Goal: Information Seeking & Learning: Check status

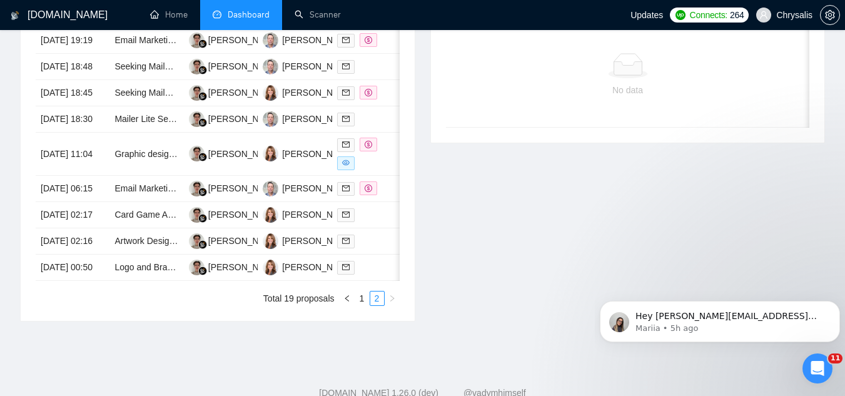
click at [260, 11] on span "Dashboard" at bounding box center [249, 14] width 42 height 11
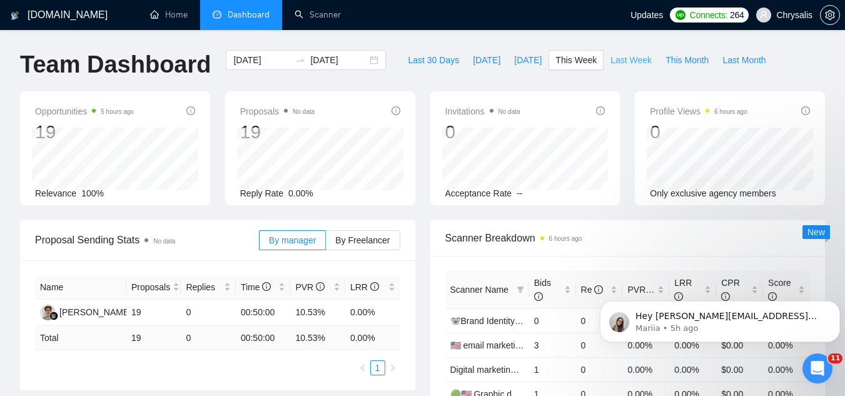
click at [610, 61] on span "Last Week" at bounding box center [630, 60] width 41 height 14
type input "[DATE]"
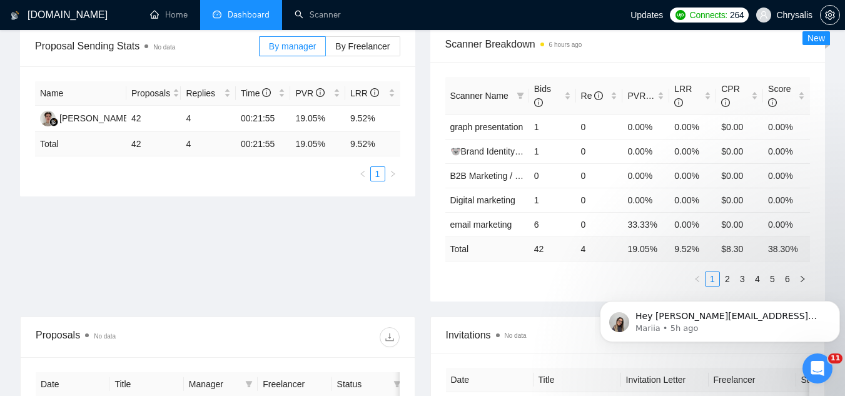
scroll to position [188, 0]
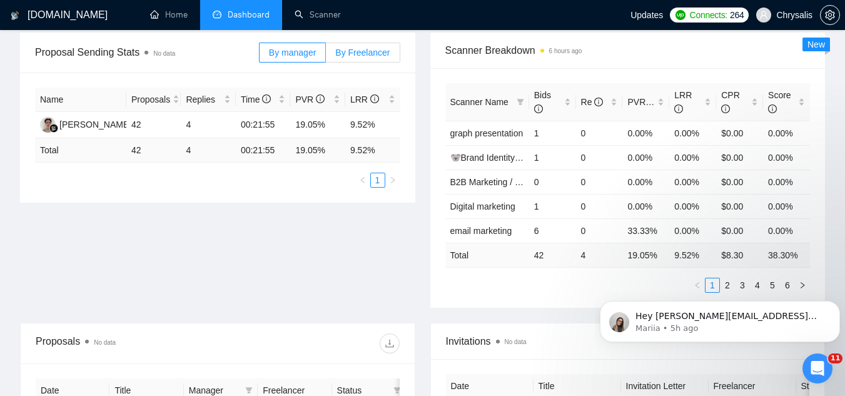
click at [352, 43] on label "By Freelancer" at bounding box center [363, 53] width 74 height 20
click at [326, 56] on input "By Freelancer" at bounding box center [326, 56] width 0 height 0
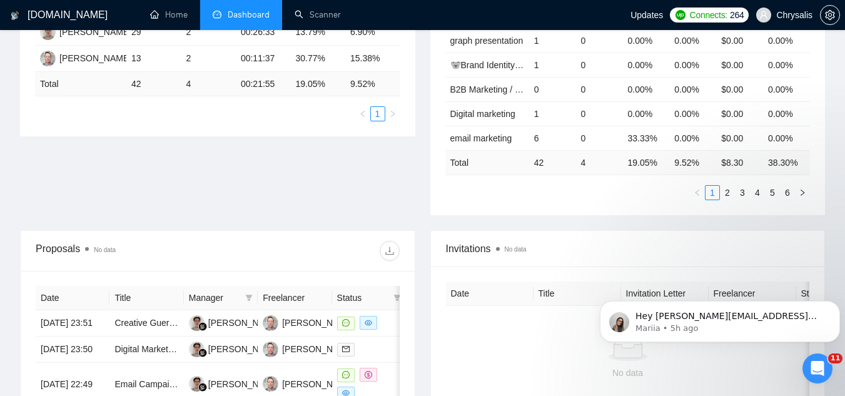
scroll to position [438, 0]
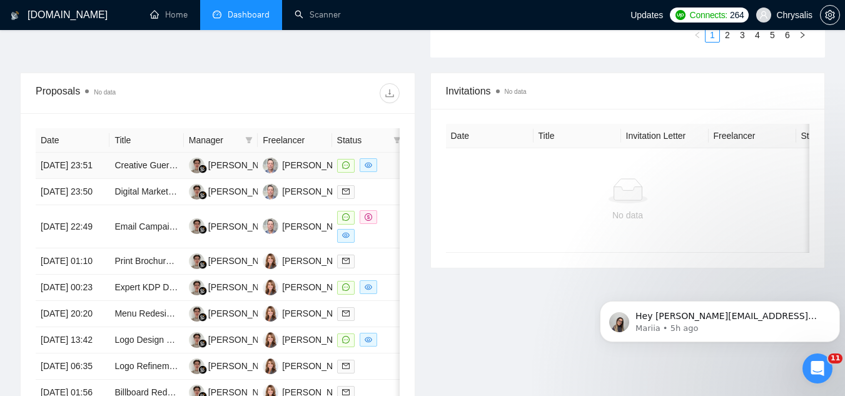
click at [146, 179] on td "Creative Guerrilla Marketing Strategist Needed for Cyber Threat Intelligence Co…" at bounding box center [146, 166] width 74 height 26
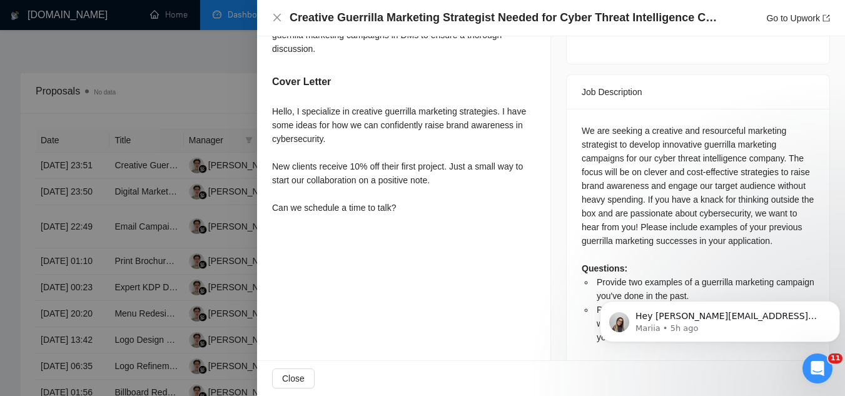
scroll to position [492, 0]
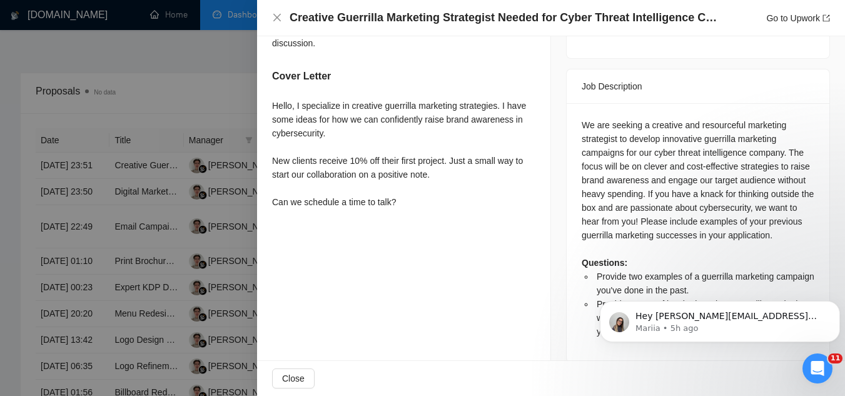
click at [150, 74] on div at bounding box center [422, 198] width 845 height 396
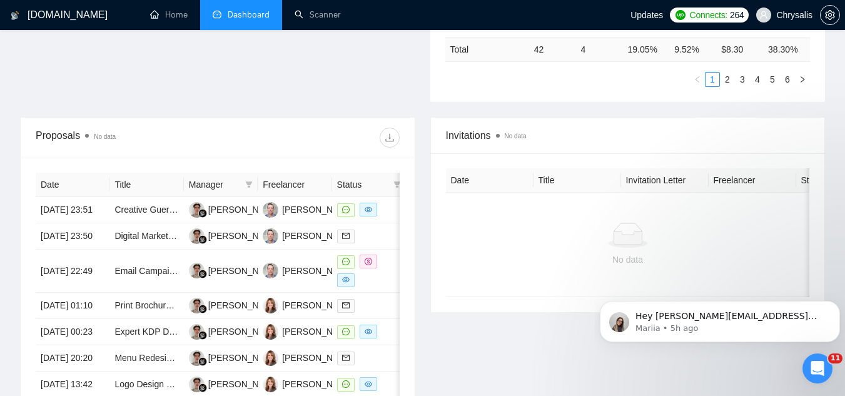
scroll to position [500, 0]
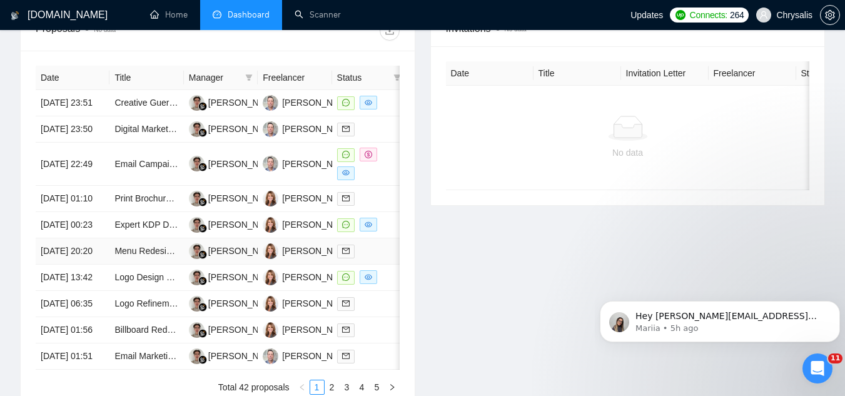
click at [146, 265] on td "Menu Redesign for Pizza Shop/Italian Restaurant" at bounding box center [146, 251] width 74 height 26
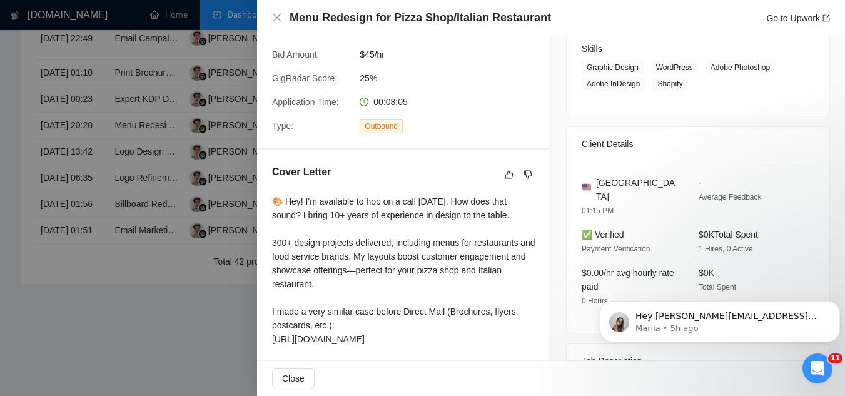
scroll to position [194, 0]
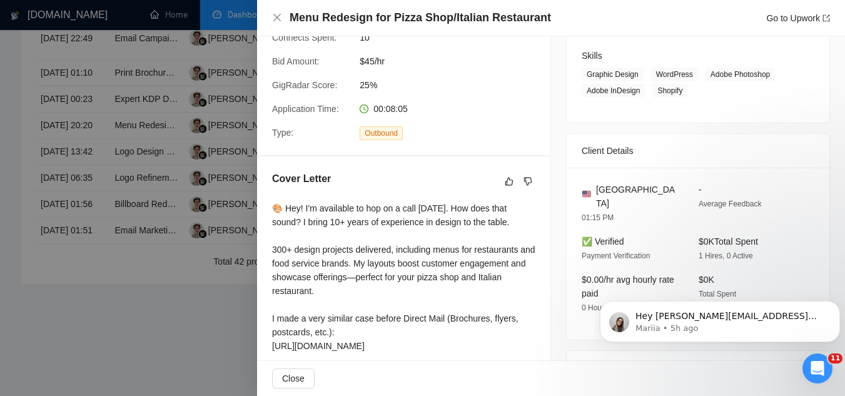
click at [202, 278] on div at bounding box center [422, 198] width 845 height 396
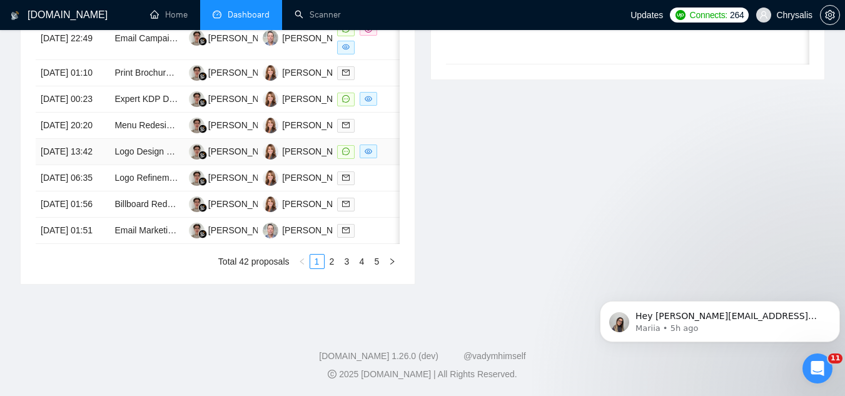
click at [140, 139] on td "Logo Design and Branding Specialist Needed" at bounding box center [146, 152] width 74 height 26
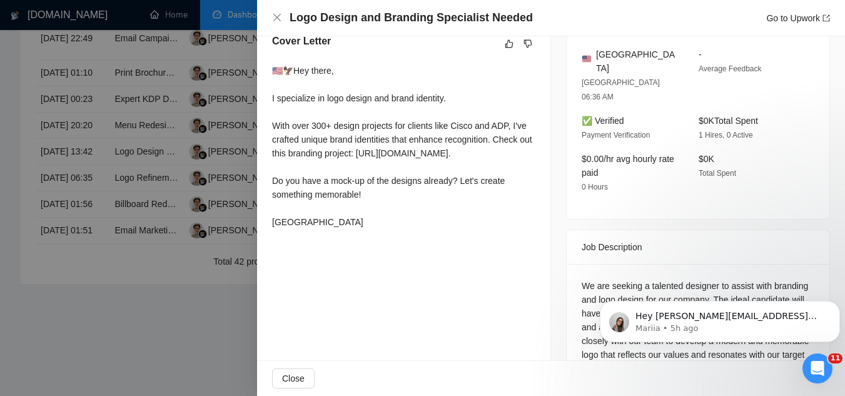
scroll to position [378, 0]
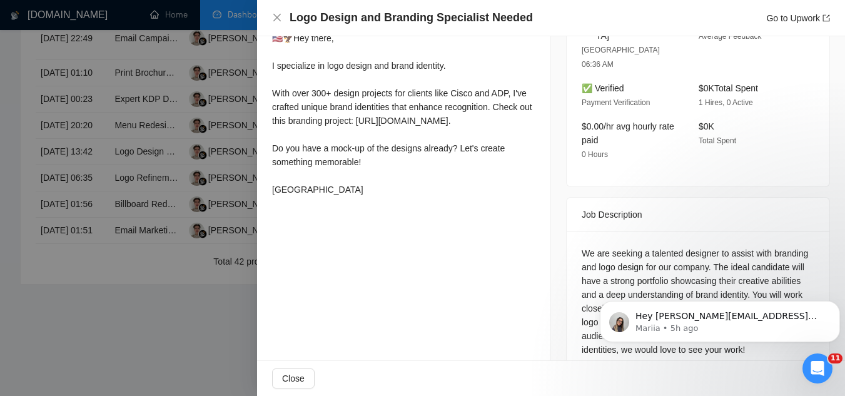
click at [203, 310] on div at bounding box center [422, 198] width 845 height 396
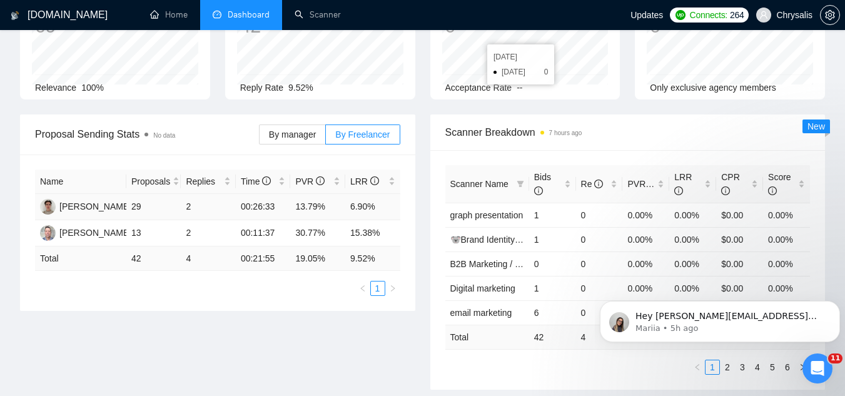
scroll to position [125, 0]
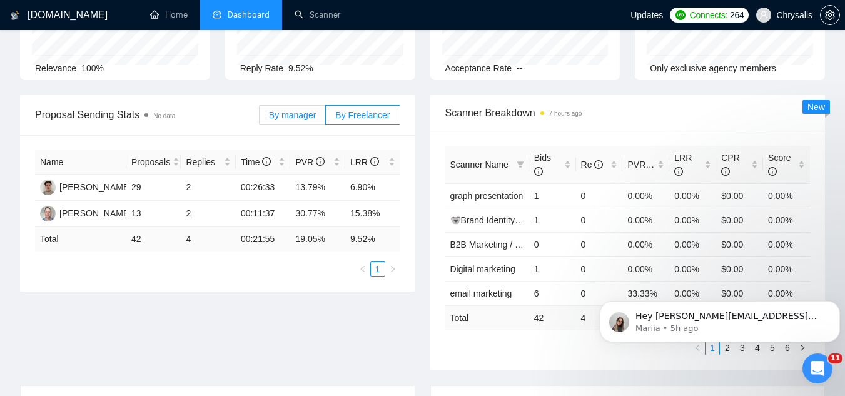
click at [272, 114] on label "By manager" at bounding box center [292, 115] width 67 height 20
click at [260, 118] on input "By manager" at bounding box center [260, 118] width 0 height 0
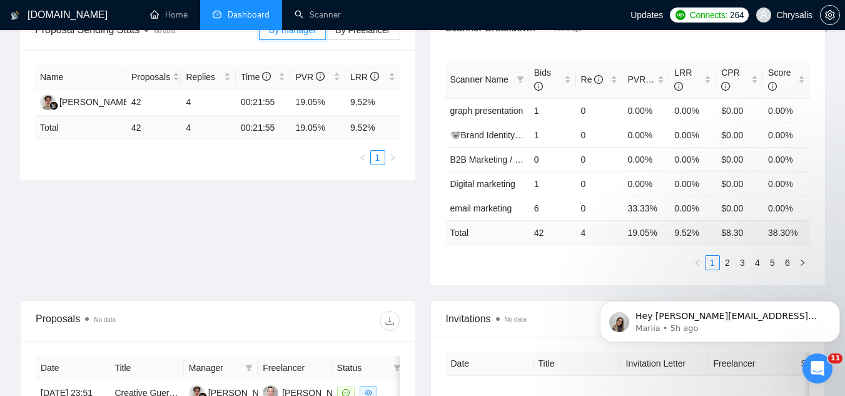
scroll to position [188, 0]
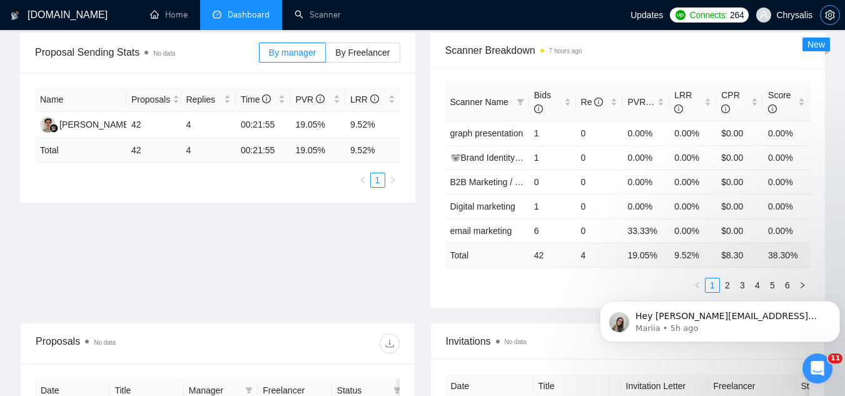
click at [825, 9] on button "button" at bounding box center [830, 15] width 20 height 20
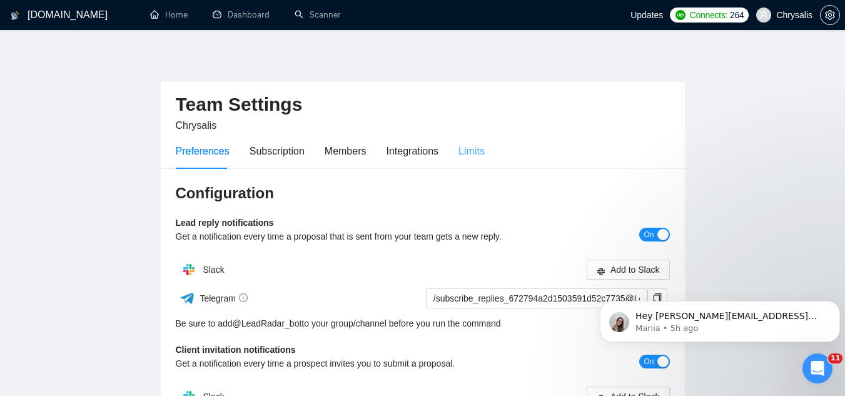
click at [473, 161] on div "Limits" at bounding box center [471, 151] width 26 height 36
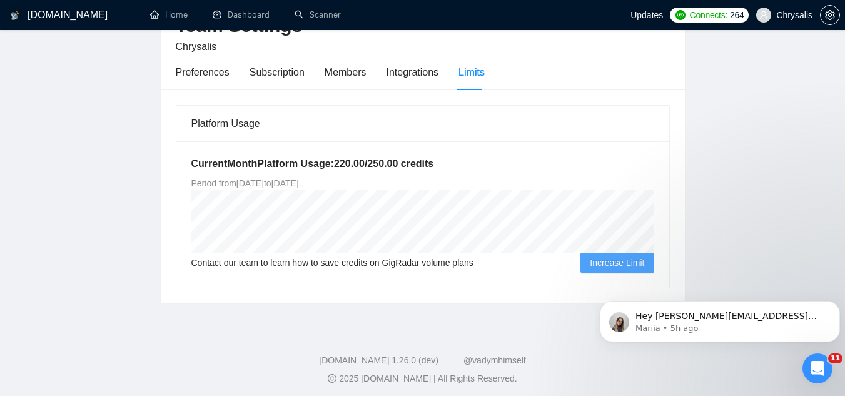
scroll to position [83, 0]
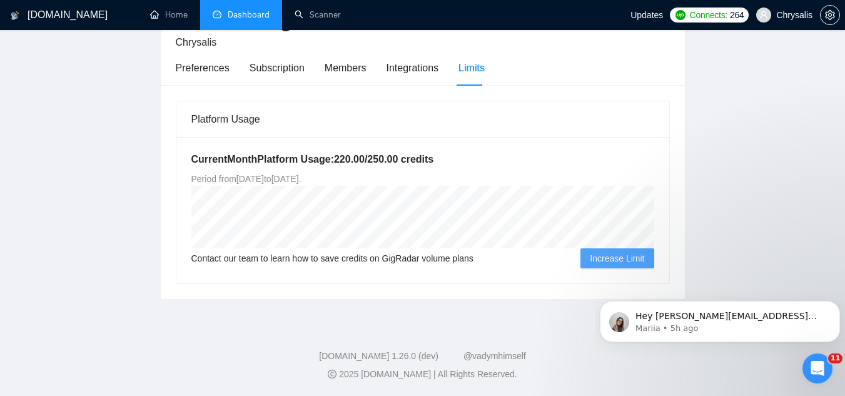
click at [249, 12] on link "Dashboard" at bounding box center [241, 14] width 57 height 11
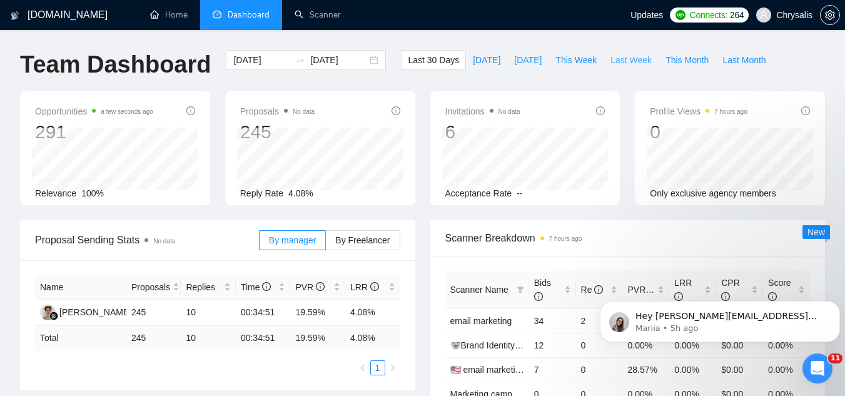
click at [610, 61] on span "Last Week" at bounding box center [630, 60] width 41 height 14
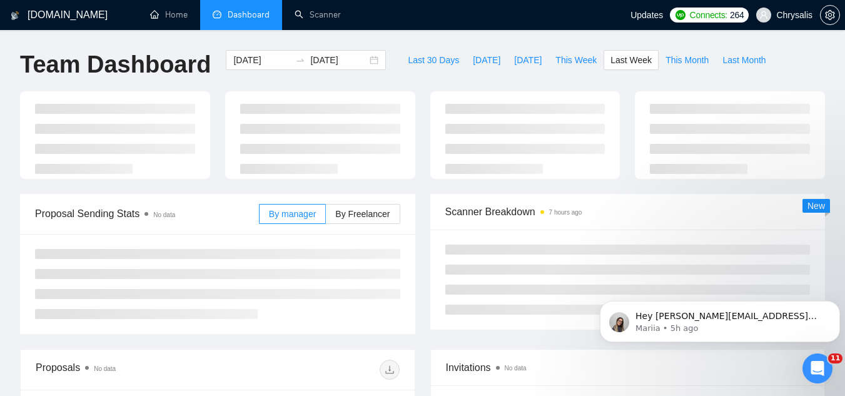
type input "[DATE]"
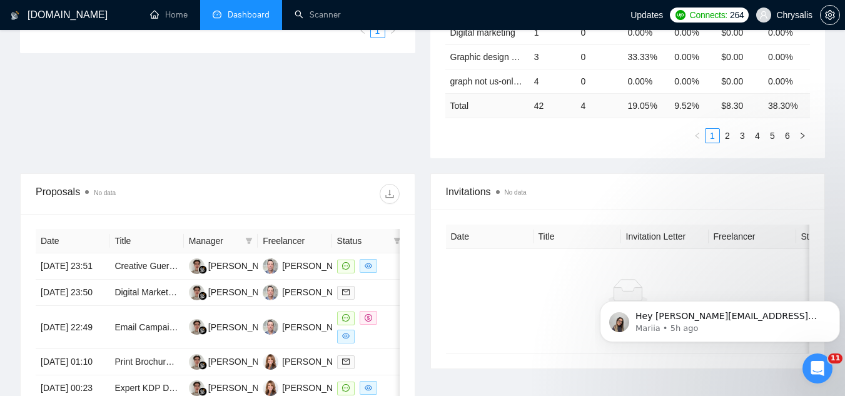
scroll to position [188, 0]
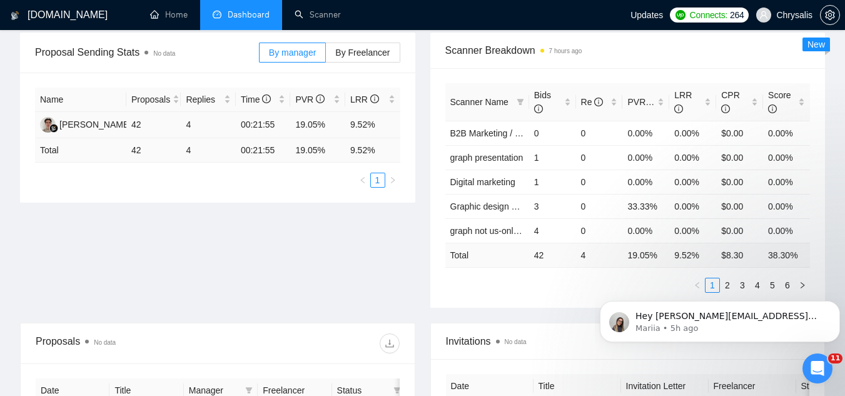
click at [359, 122] on td "9.52%" at bounding box center [372, 125] width 55 height 26
click at [358, 45] on label "By Freelancer" at bounding box center [363, 53] width 74 height 20
click at [326, 56] on input "By Freelancer" at bounding box center [326, 56] width 0 height 0
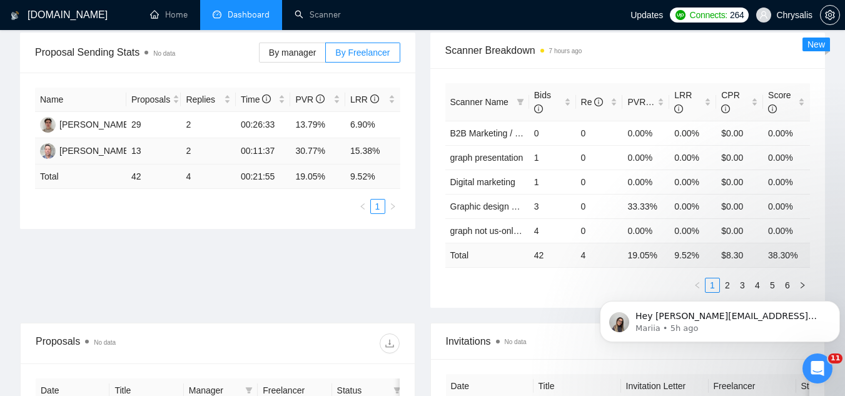
click at [366, 157] on td "15.38%" at bounding box center [372, 151] width 55 height 26
click at [304, 155] on td "30.77%" at bounding box center [317, 151] width 55 height 26
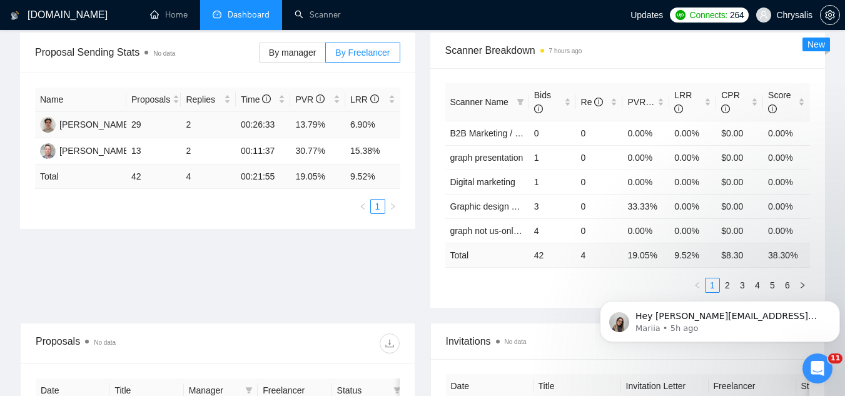
click at [363, 129] on td "6.90%" at bounding box center [372, 125] width 55 height 26
click at [362, 129] on td "6.90%" at bounding box center [372, 125] width 55 height 26
click at [287, 57] on span "By manager" at bounding box center [292, 53] width 47 height 10
click at [260, 56] on input "By manager" at bounding box center [260, 56] width 0 height 0
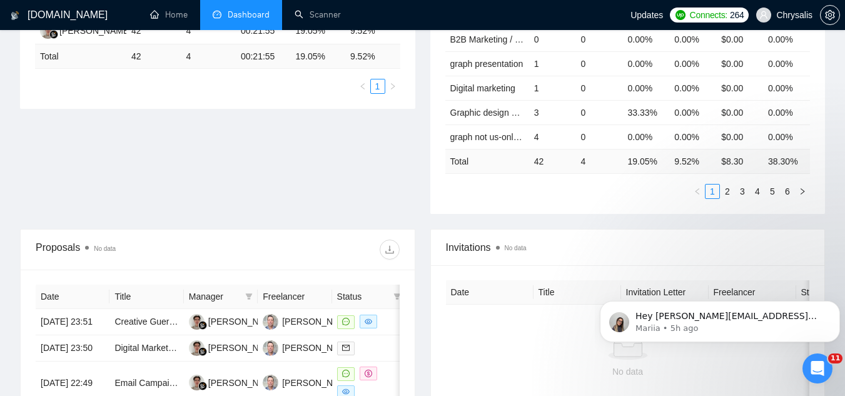
scroll to position [125, 0]
